Goal: Task Accomplishment & Management: Complete application form

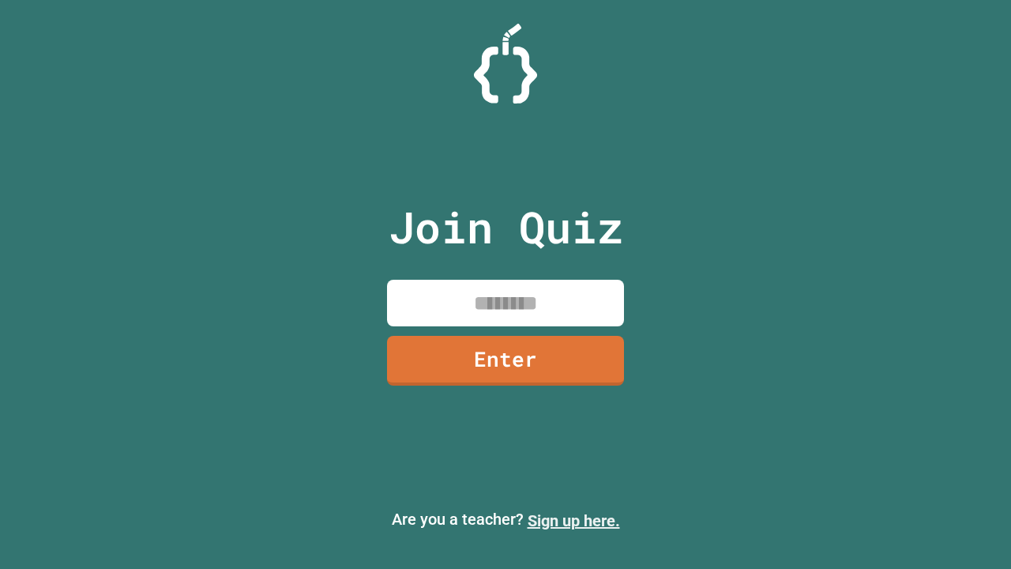
click at [573, 521] on link "Sign up here." at bounding box center [574, 520] width 92 height 19
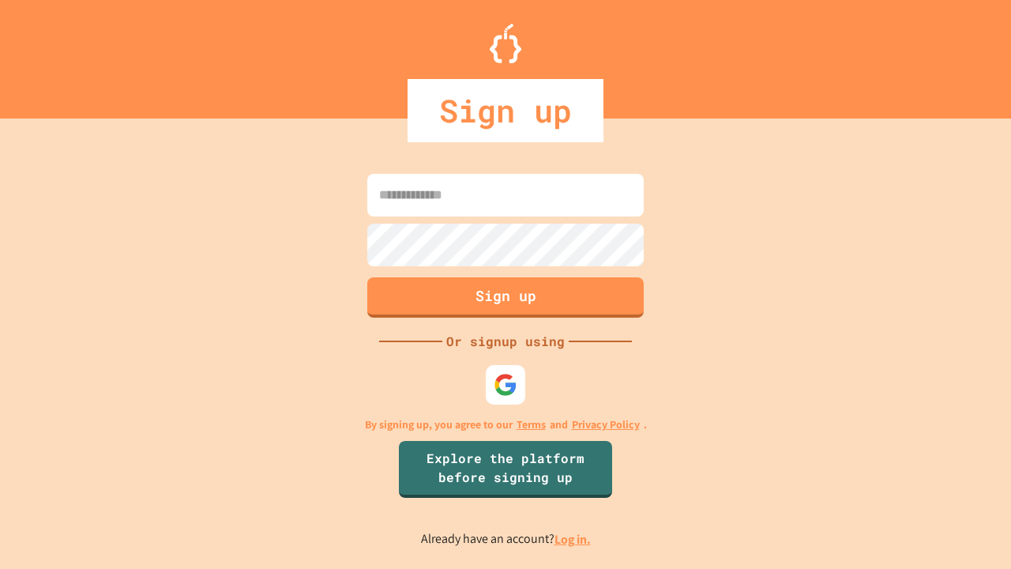
click at [573, 539] on link "Log in." at bounding box center [573, 539] width 36 height 17
